Goal: Navigation & Orientation: Go to known website

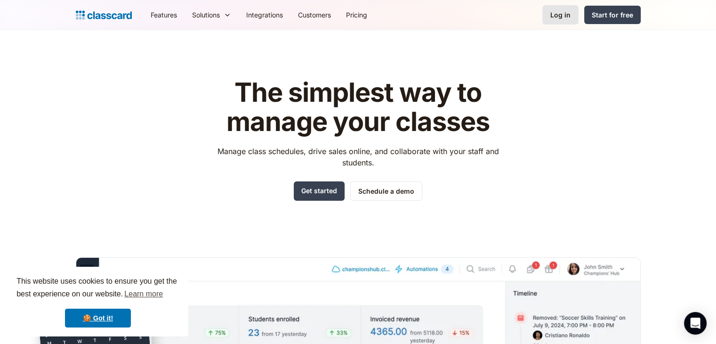
click at [568, 17] on div "Log in" at bounding box center [561, 15] width 20 height 10
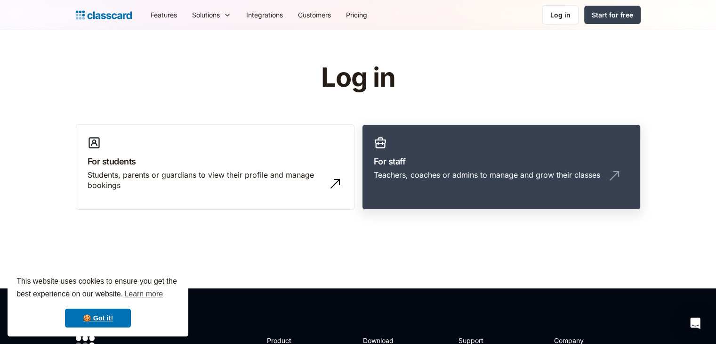
click at [524, 143] on link "For staff Teachers, coaches or admins to manage and grow their classes" at bounding box center [501, 167] width 279 height 86
